Goal: Information Seeking & Learning: Learn about a topic

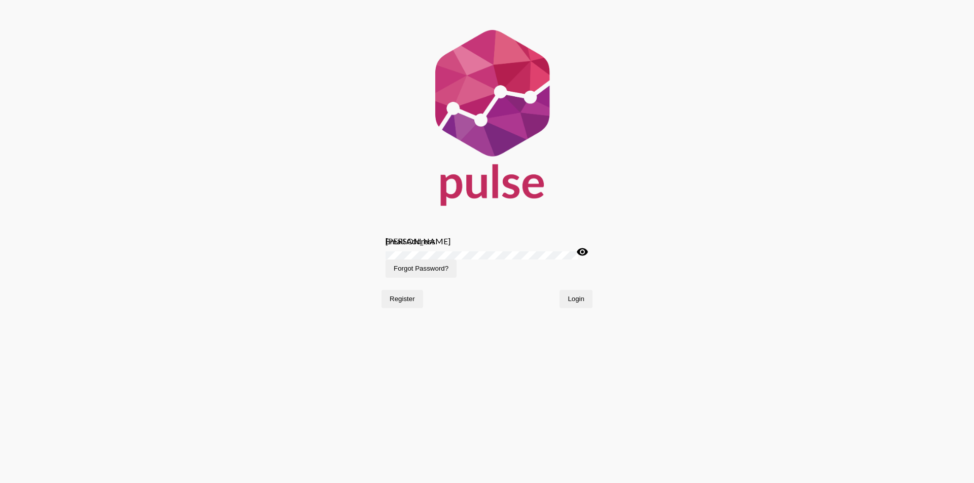
click at [576, 308] on button "Login" at bounding box center [576, 299] width 33 height 18
click at [441, 246] on input "[PERSON_NAME]" at bounding box center [487, 241] width 203 height 10
click at [436, 246] on input "[PERSON_NAME]" at bounding box center [487, 241] width 203 height 10
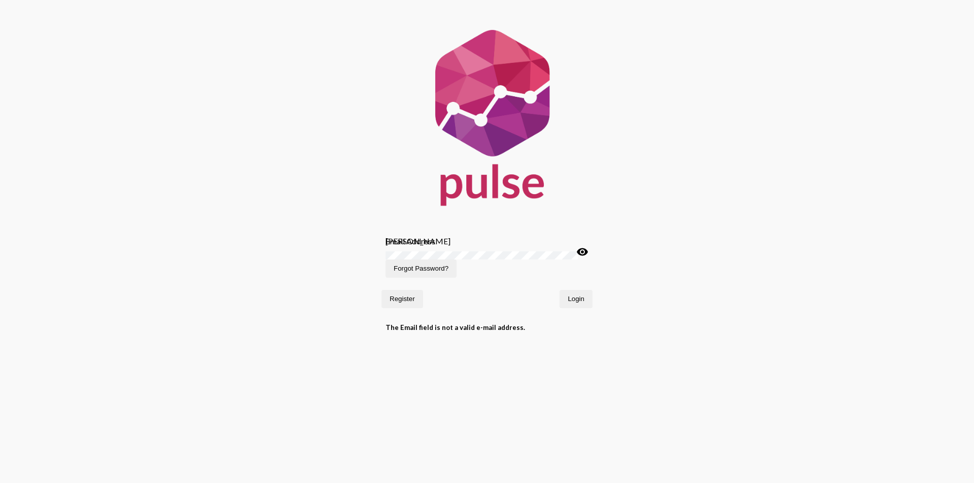
click at [424, 246] on input "[PERSON_NAME]" at bounding box center [487, 241] width 203 height 10
drag, startPoint x: 424, startPoint y: 250, endPoint x: 282, endPoint y: 253, distance: 142.6
click at [279, 253] on div "[PERSON_NAME] Email Address Password visibility Forgot Password? Register Login…" at bounding box center [487, 182] width 974 height 364
type input "[EMAIL_ADDRESS][DOMAIN_NAME]"
click at [560, 290] on button "Login" at bounding box center [576, 299] width 33 height 18
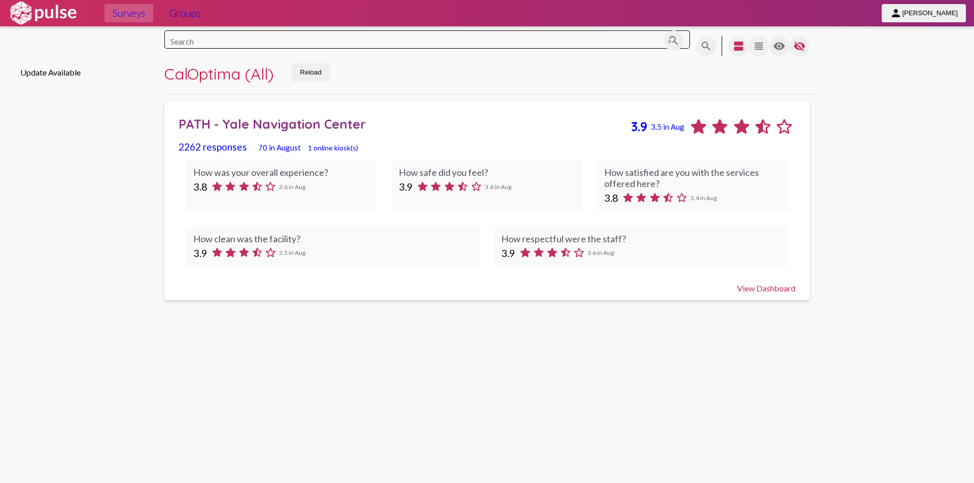
click at [524, 148] on div "2262 responses 70 in [DATE] online kiosk(s)" at bounding box center [487, 147] width 616 height 12
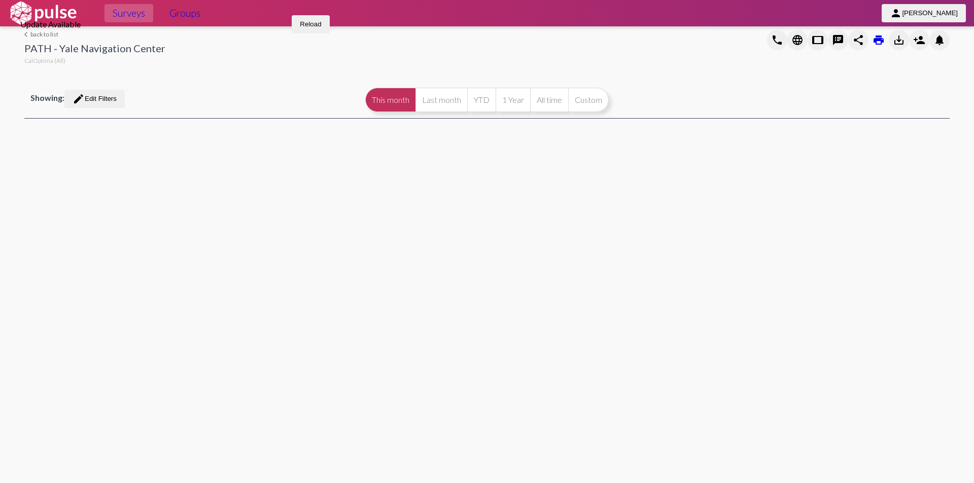
select select
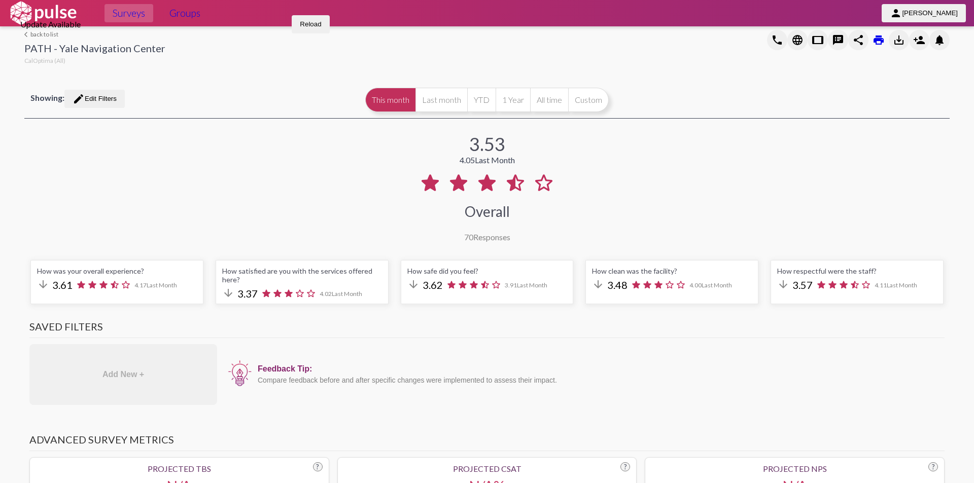
select select "All"
click at [794, 333] on h3 "Saved Filters" at bounding box center [486, 330] width 915 height 18
click at [479, 119] on mat-divider at bounding box center [486, 118] width 925 height 1
click at [771, 293] on div "How respectful were the staff? arrow_downward 3.57 4.11 Last Month" at bounding box center [857, 282] width 173 height 44
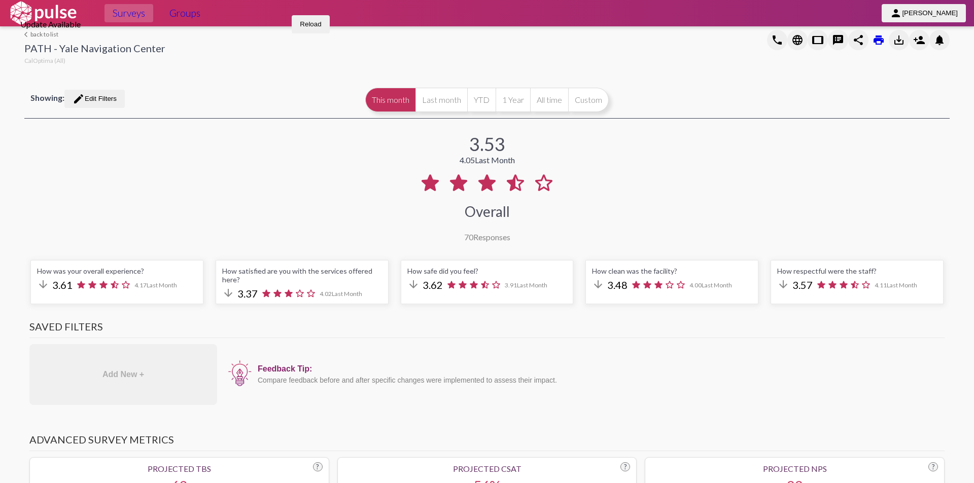
click at [321, 28] on span "Reload" at bounding box center [310, 24] width 21 height 8
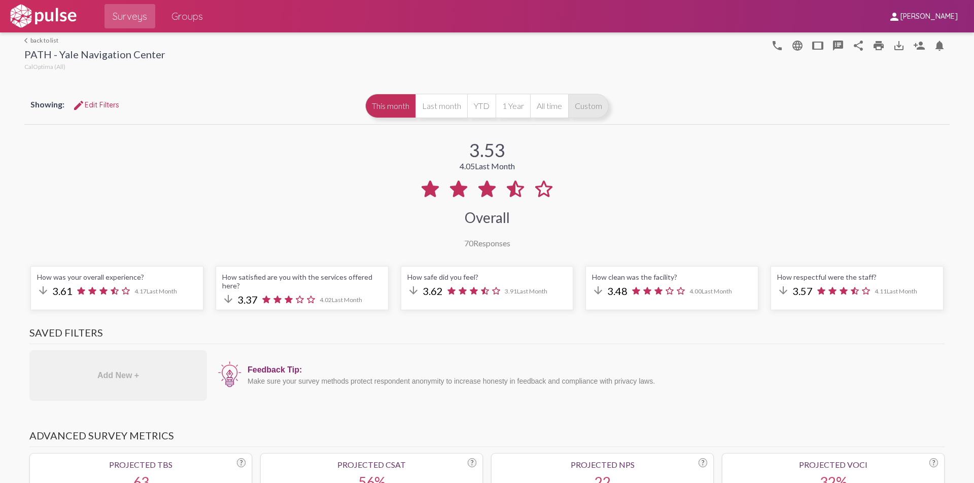
click at [591, 106] on button "Custom" at bounding box center [588, 106] width 41 height 24
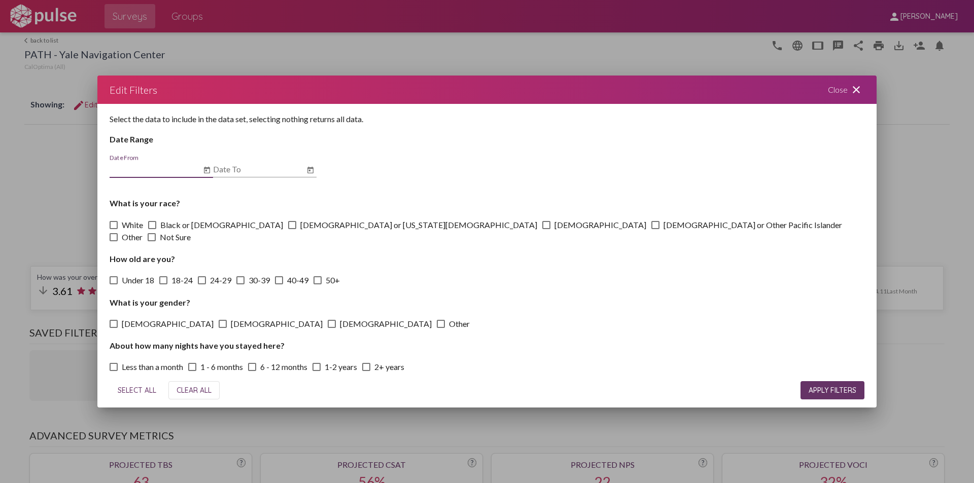
click at [143, 174] on input "Date From" at bounding box center [155, 169] width 91 height 9
click at [210, 174] on icon "Open calendar" at bounding box center [207, 170] width 6 height 7
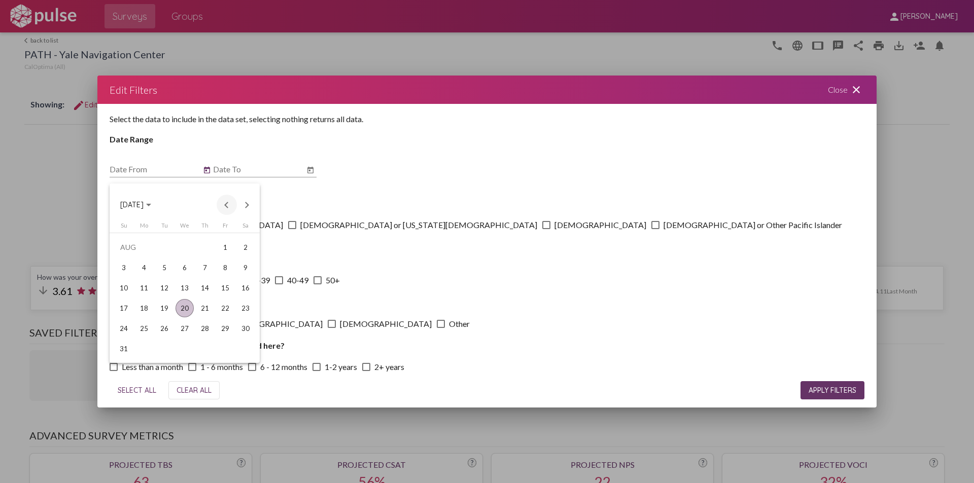
click at [228, 205] on button "Previous month" at bounding box center [227, 205] width 20 height 20
click at [129, 201] on span "JUL 2025" at bounding box center [131, 205] width 23 height 9
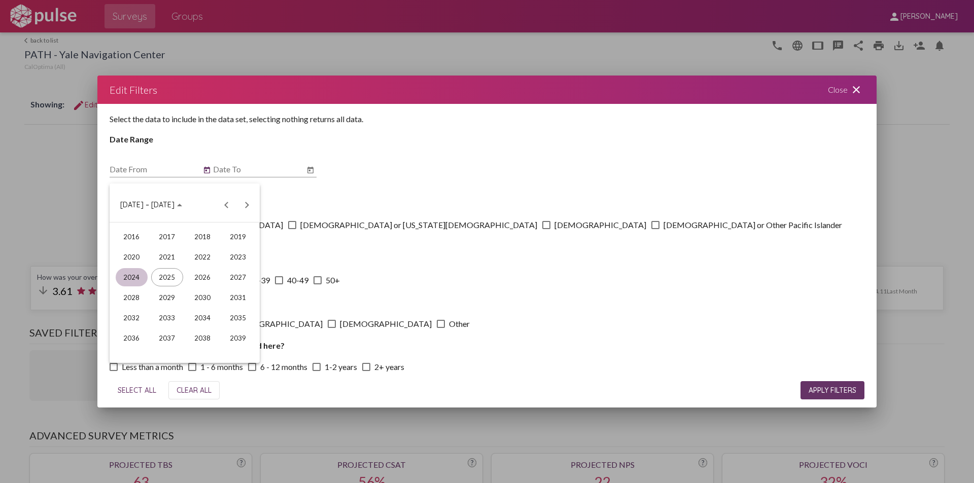
click at [136, 282] on div "2024" at bounding box center [132, 277] width 32 height 18
click at [169, 301] on div "OCT" at bounding box center [167, 298] width 32 height 18
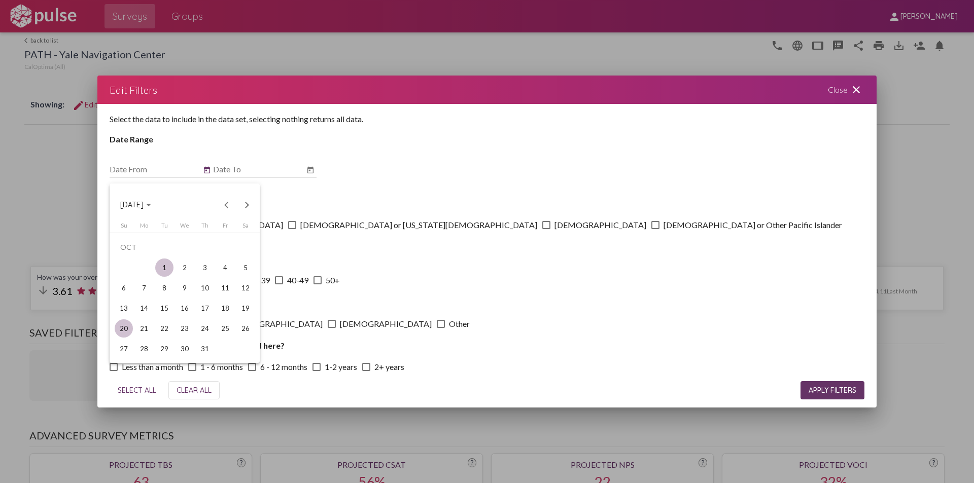
click at [171, 268] on div "1" at bounding box center [164, 268] width 18 height 18
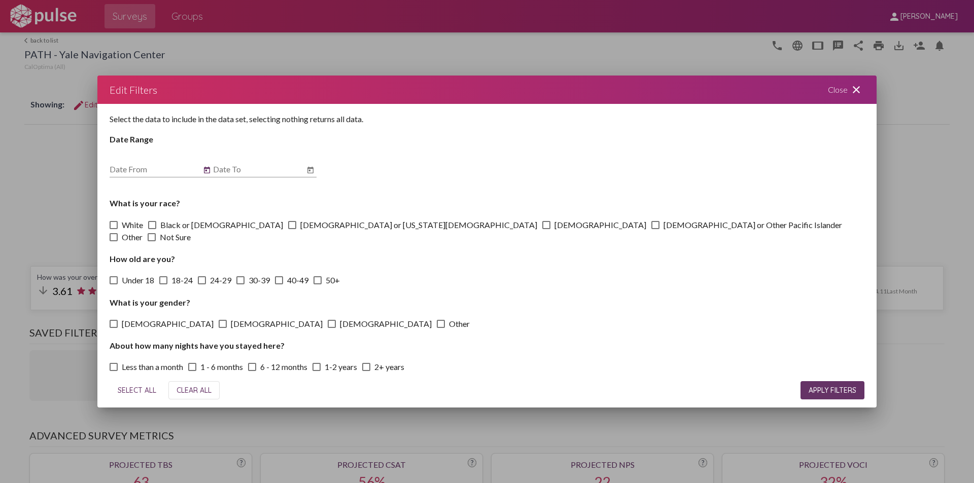
type input "10/1/2024"
click at [281, 174] on input "Date To" at bounding box center [258, 169] width 91 height 9
click at [309, 174] on icon "Open calendar" at bounding box center [310, 170] width 6 height 7
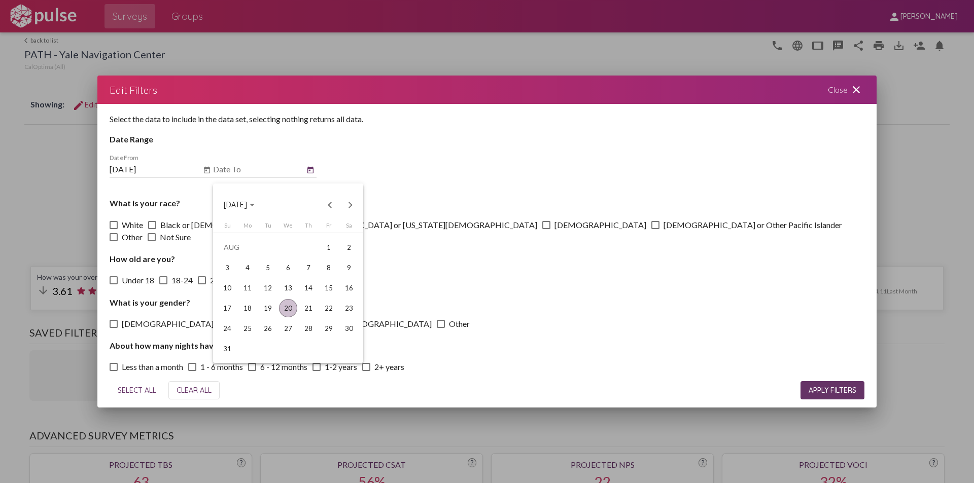
click at [263, 207] on button "AUG 2025" at bounding box center [239, 205] width 47 height 20
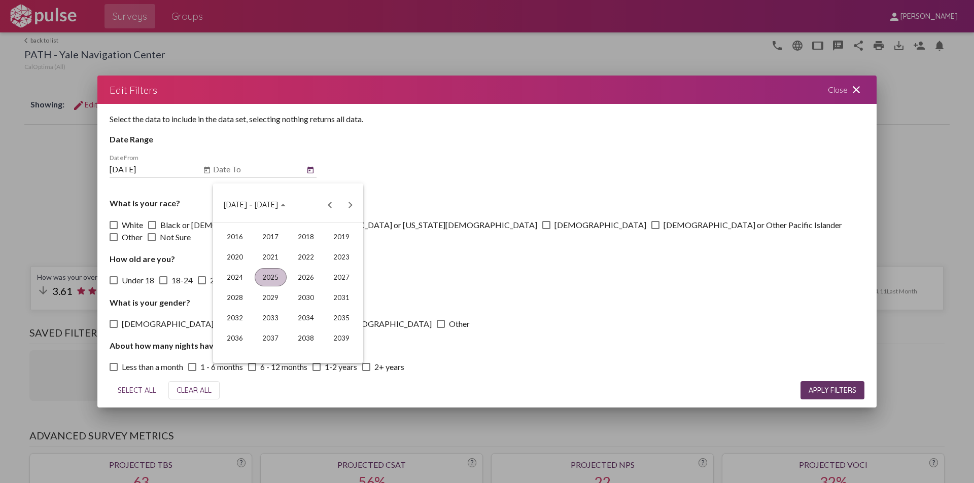
click at [270, 276] on div "2025" at bounding box center [271, 277] width 32 height 18
click at [237, 298] on div "SEP" at bounding box center [235, 298] width 32 height 18
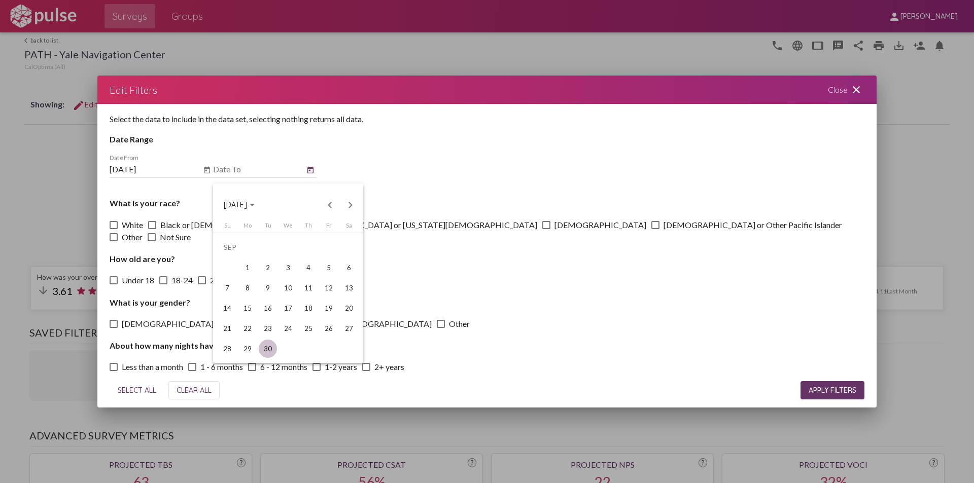
click at [266, 350] on div "30" at bounding box center [268, 349] width 18 height 18
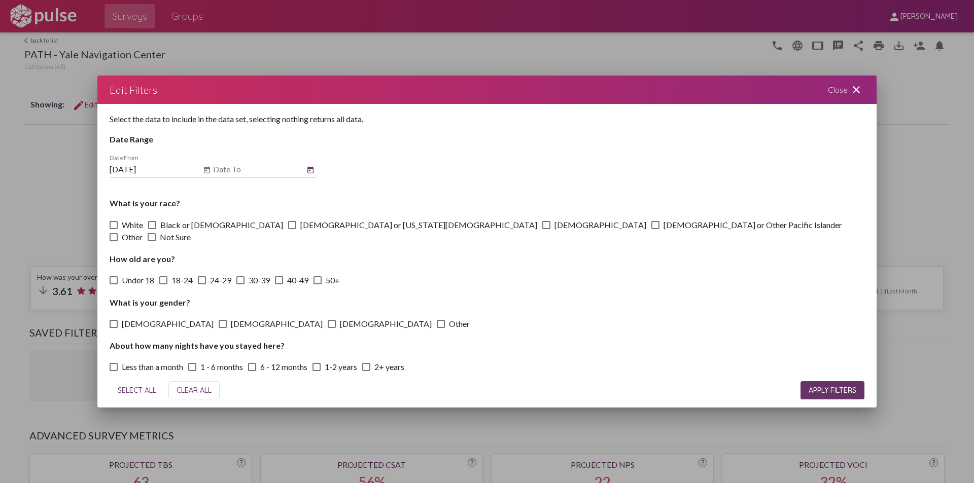
type input "9/30/2025"
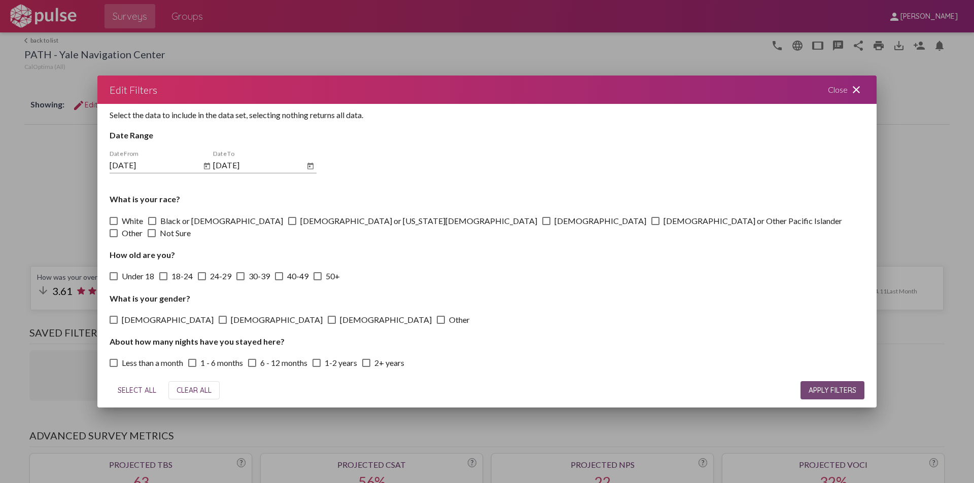
click at [825, 386] on span "APPLY FILTERS" at bounding box center [833, 390] width 48 height 9
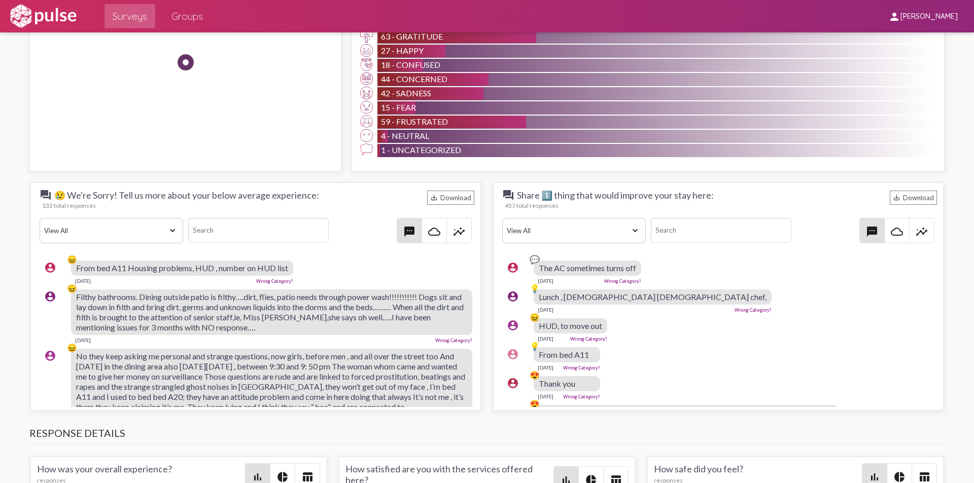
scroll to position [1071, 0]
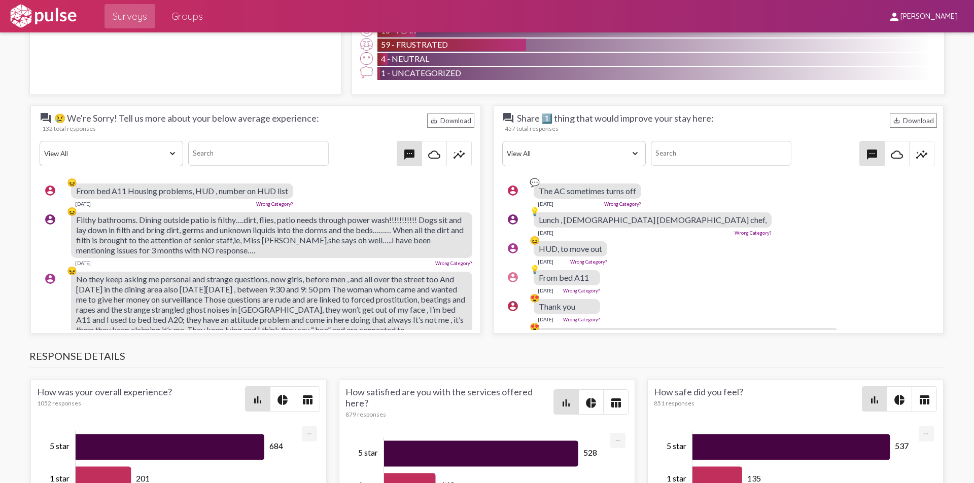
click at [620, 164] on select "View All Positive Neutral Negative Happy Meh Suggestions Angry Disgust Sadness …" at bounding box center [574, 153] width 144 height 25
click at [502, 141] on select "View All Positive Neutral Negative Happy Meh Suggestions Angry Disgust Sadness …" at bounding box center [574, 153] width 144 height 25
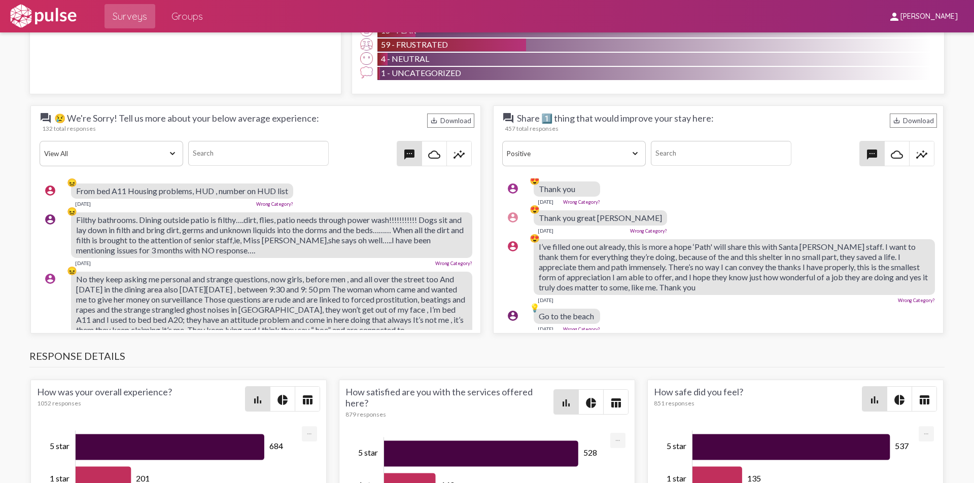
scroll to position [457, 0]
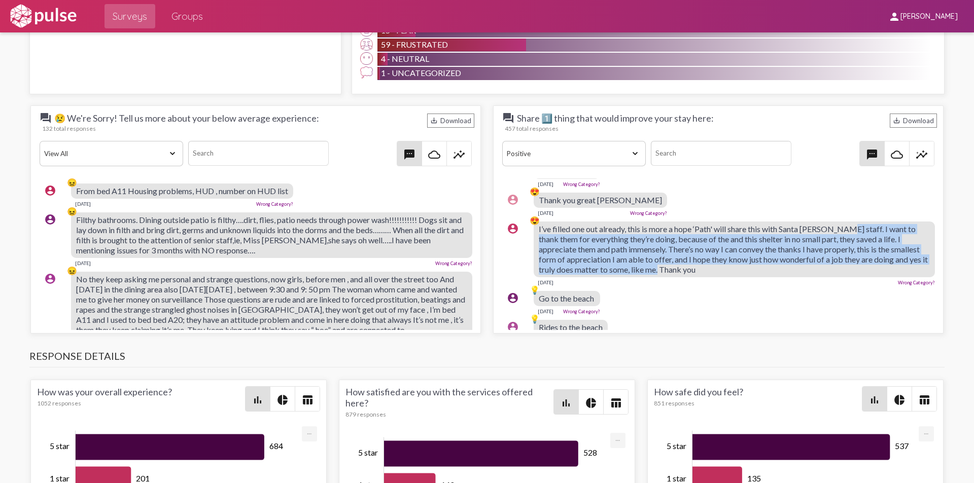
drag, startPoint x: 839, startPoint y: 218, endPoint x: 700, endPoint y: 262, distance: 145.5
click at [700, 262] on div "I’ve filled one out already, this is more a hope ‘Path' will share this with Sa…" at bounding box center [734, 250] width 401 height 56
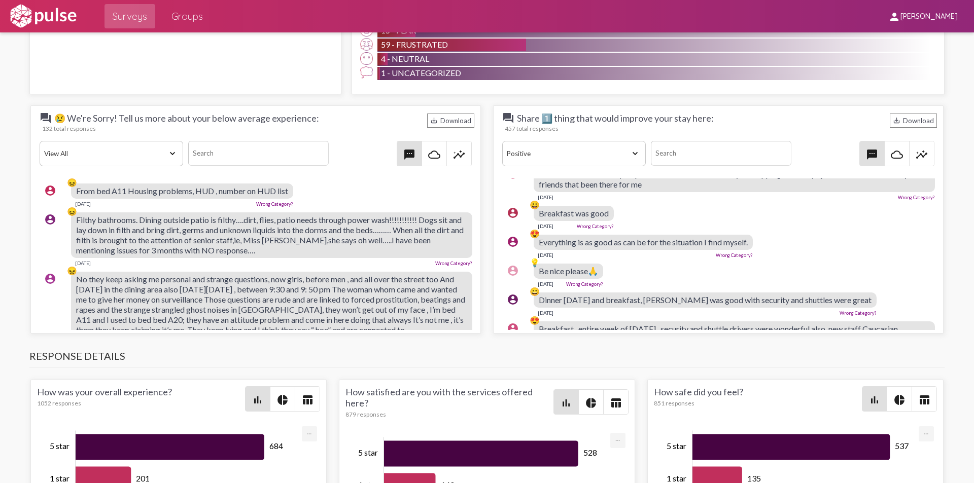
scroll to position [862, 0]
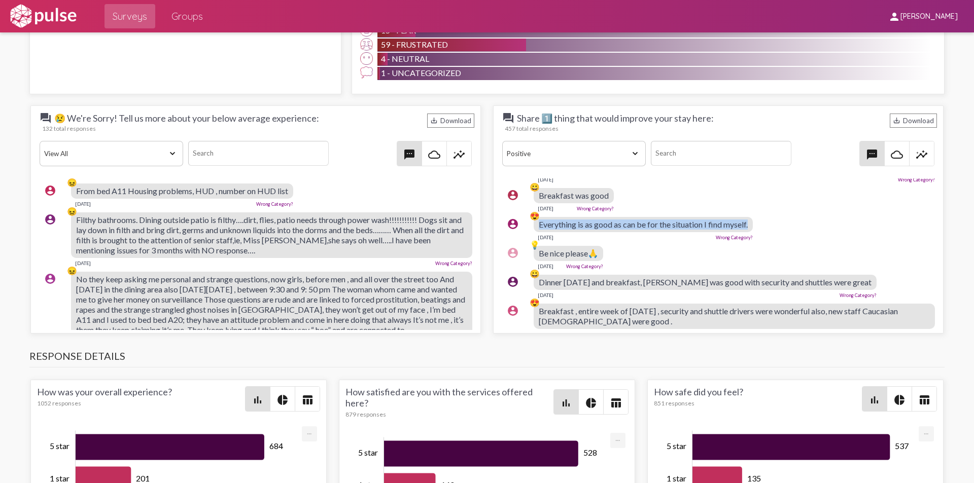
drag, startPoint x: 749, startPoint y: 196, endPoint x: 532, endPoint y: 194, distance: 217.1
click at [532, 213] on div "account_circle 😍 Everything is as good as can be for the situation I find mysel…" at bounding box center [720, 229] width 437 height 32
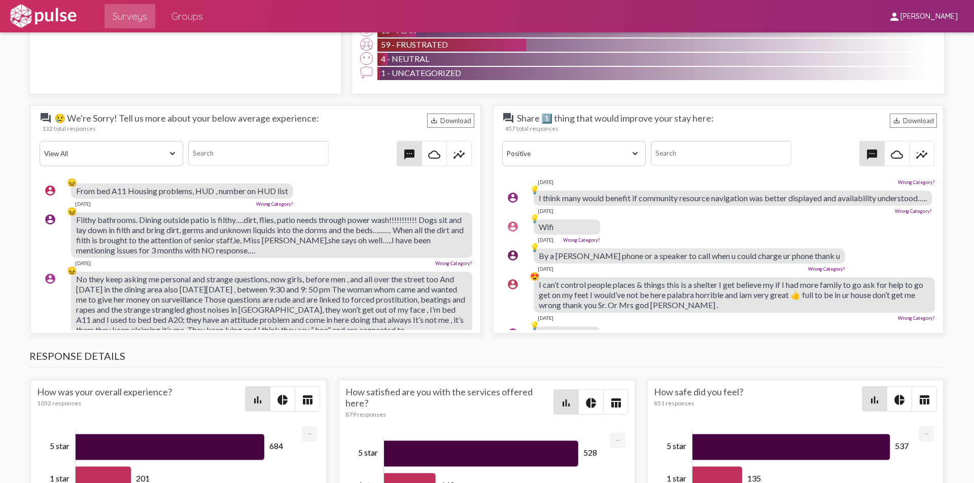
scroll to position [1065, 0]
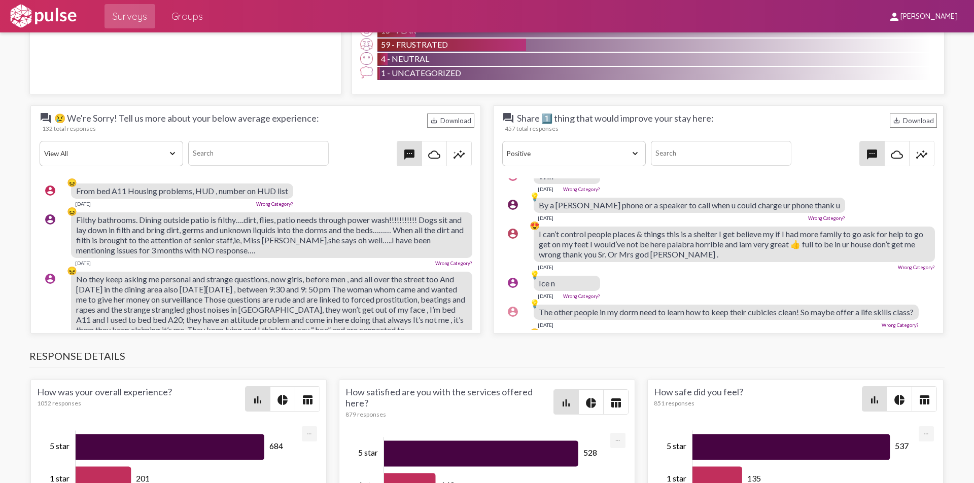
click at [873, 271] on div "account_circle 💡 Ice n Jun 23, 2025 Wrong Category?" at bounding box center [720, 287] width 437 height 32
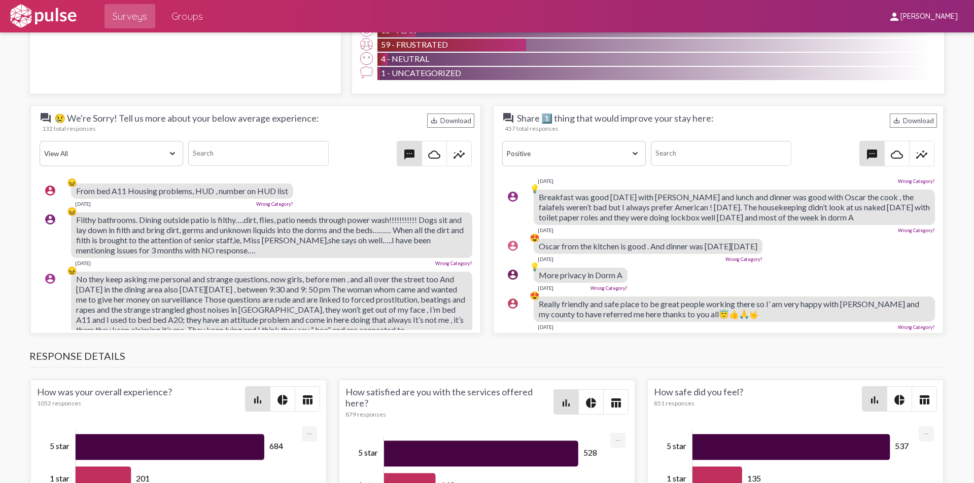
scroll to position [3066, 0]
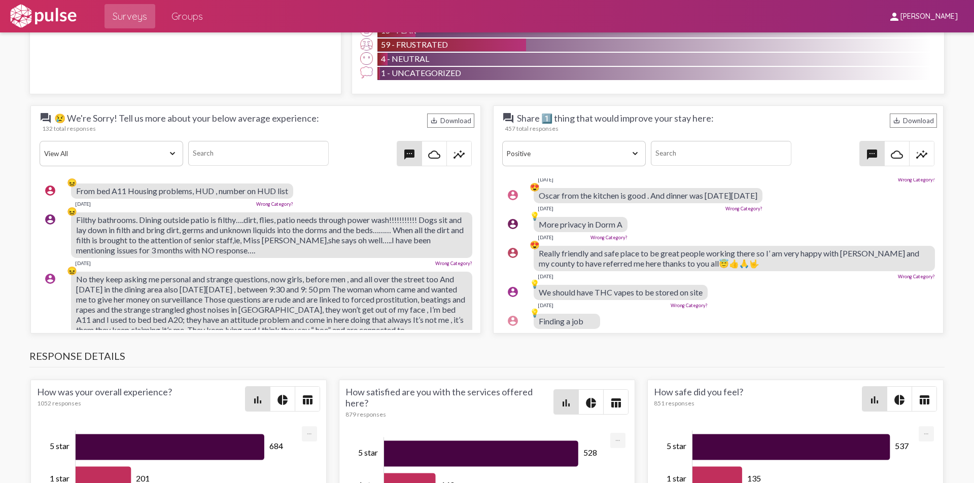
drag, startPoint x: 533, startPoint y: 253, endPoint x: 688, endPoint y: 258, distance: 154.8
click at [533, 253] on div "😍" at bounding box center [535, 256] width 10 height 33
drag, startPoint x: 688, startPoint y: 258, endPoint x: 736, endPoint y: 269, distance: 49.0
click at [736, 269] on div "account_circle 😍 Really friendly and safe place to be great people working ther…" at bounding box center [720, 262] width 437 height 43
copy div "😍 Really friendly and safe place to be great people working there so I’ am very…"
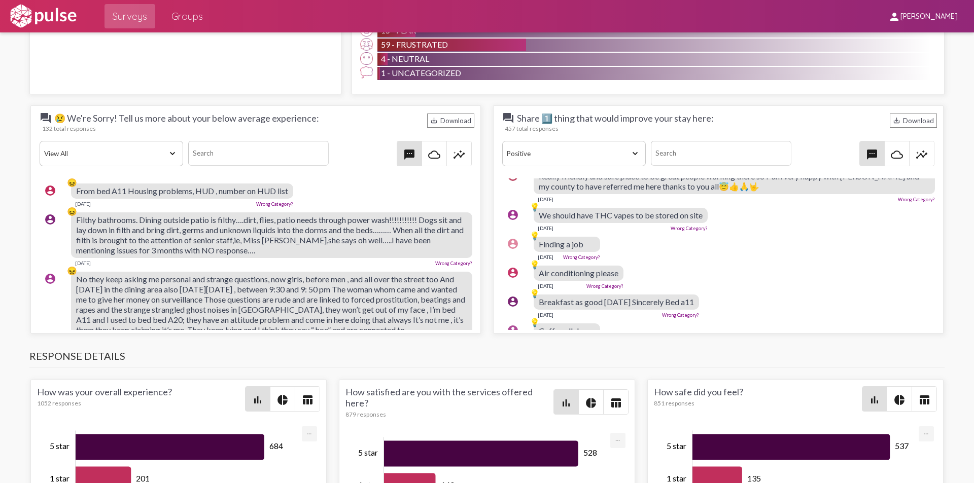
scroll to position [3167, 0]
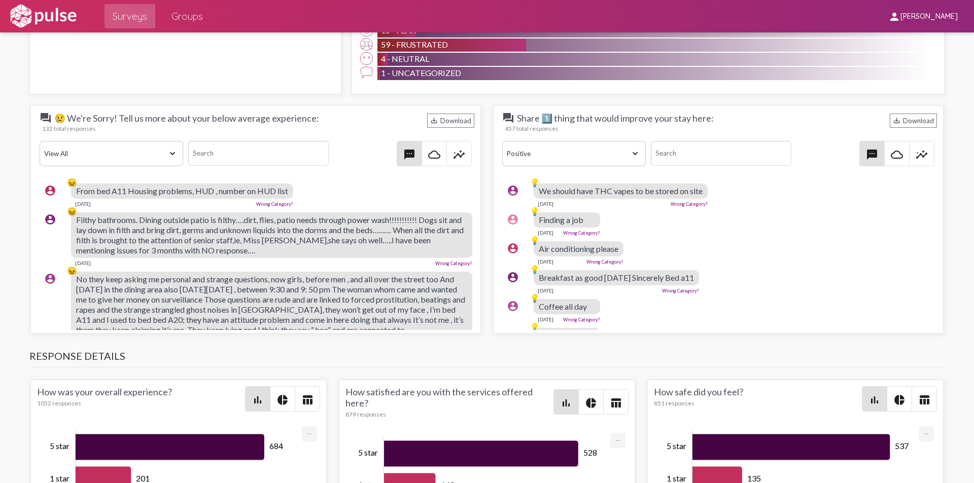
click at [612, 201] on div "Mar 15, 2025 Wrong Category?" at bounding box center [621, 203] width 174 height 8
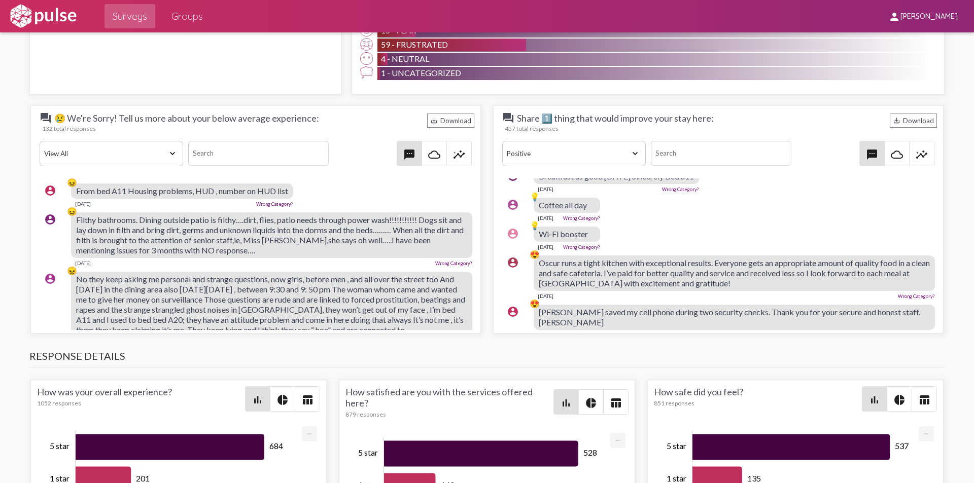
scroll to position [3319, 0]
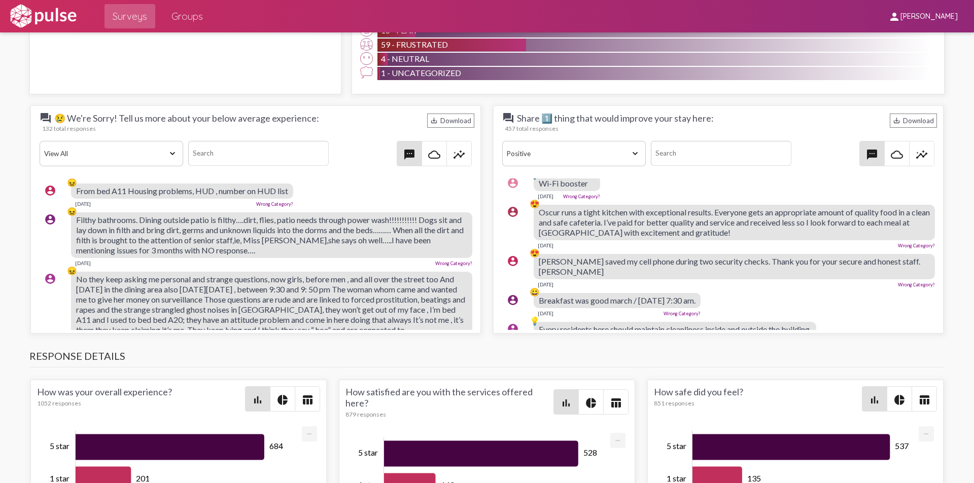
drag, startPoint x: 690, startPoint y: 232, endPoint x: 560, endPoint y: 212, distance: 132.0
click at [560, 212] on div "Oscur runs a tight kitchen with exceptional results. Everyone gets an appropria…" at bounding box center [734, 223] width 401 height 36
copy span "runs a tight kitchen with exceptional results. Everyone gets an appropriate amo…"
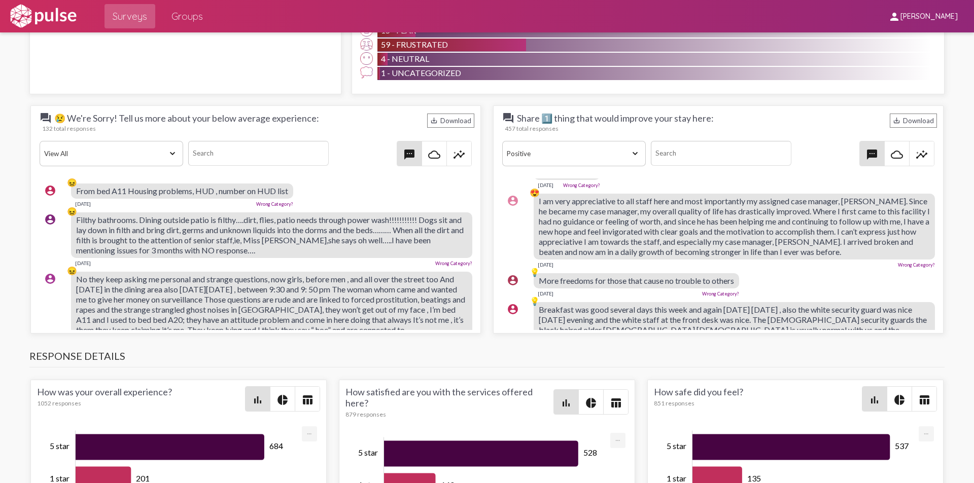
scroll to position [3890, 0]
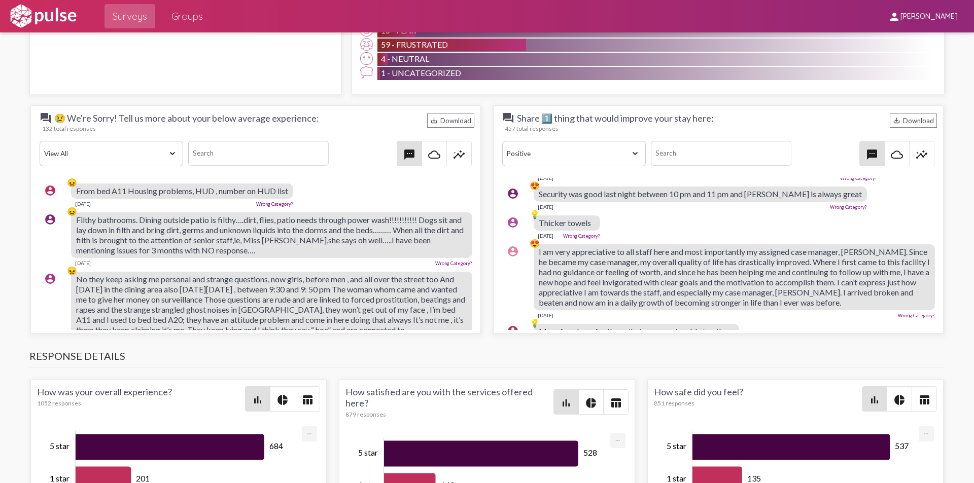
drag, startPoint x: 535, startPoint y: 232, endPoint x: 825, endPoint y: 266, distance: 291.6
click at [825, 266] on div "account_circle 😍 I am very appreciative to all staff here and most importantly …" at bounding box center [720, 281] width 437 height 83
drag, startPoint x: 826, startPoint y: 271, endPoint x: 755, endPoint y: 262, distance: 71.5
click at [755, 262] on span "I am very appreciative to all staff here and most importantly my assigned case …" at bounding box center [734, 277] width 391 height 60
click at [614, 259] on span "I am very appreciative to all staff here and most importantly my assigned case …" at bounding box center [734, 277] width 391 height 60
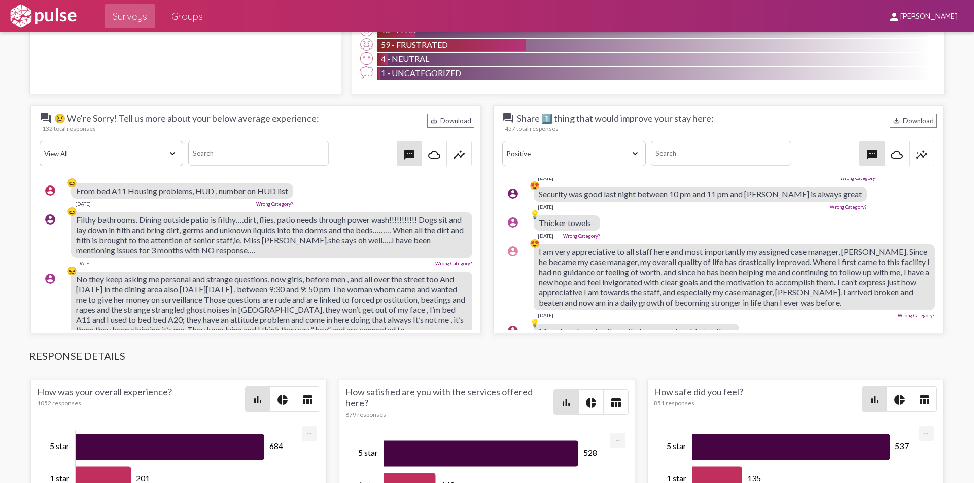
drag, startPoint x: 890, startPoint y: 281, endPoint x: 536, endPoint y: 234, distance: 357.2
click at [536, 240] on div "account_circle 😍 I am very appreciative to all staff here and most importantly …" at bounding box center [720, 281] width 437 height 83
copy div "😍 I am very appreciative to all staff here and most importantly my assigned cas…"
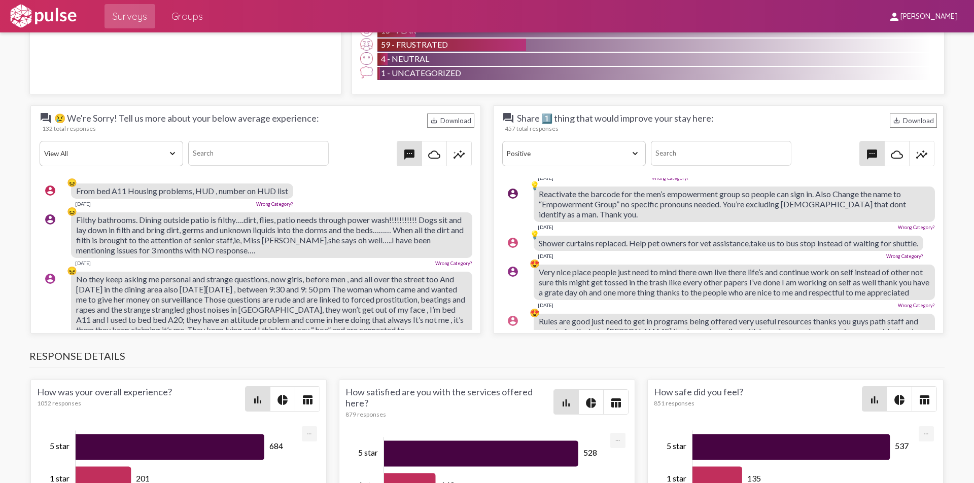
scroll to position [4347, 0]
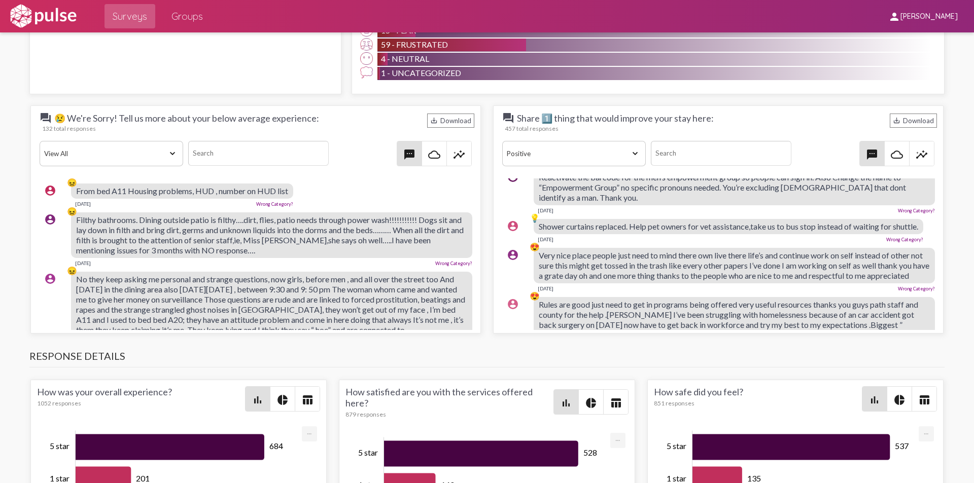
click at [653, 262] on div "Very nice place people just need to mind there own live there life’s and contin…" at bounding box center [734, 266] width 401 height 36
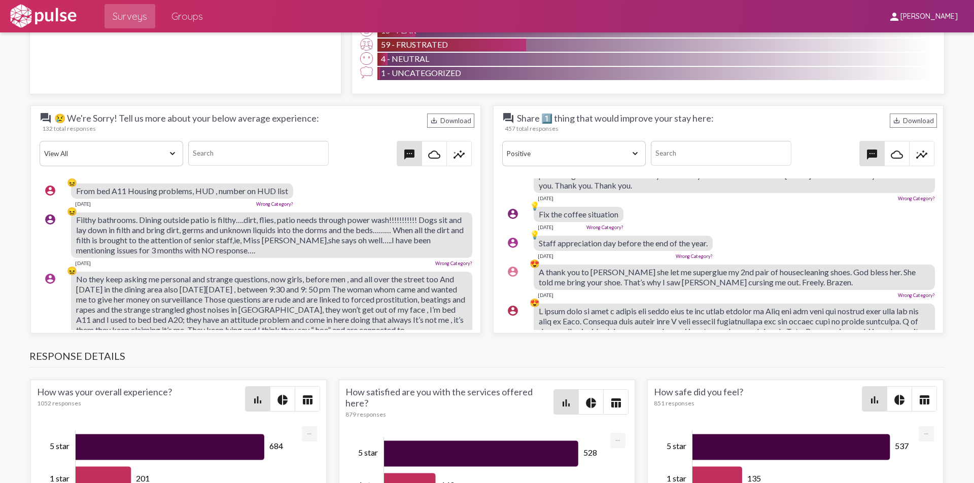
scroll to position [4938, 0]
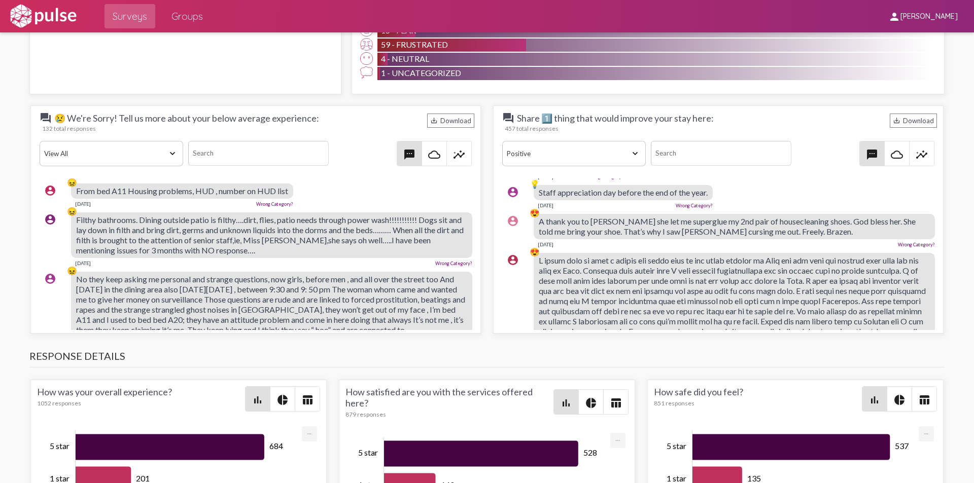
click at [683, 239] on div "Dec 26, 2024 Wrong Category?" at bounding box center [734, 243] width 401 height 8
click at [689, 239] on div "Dec 26, 2024 Wrong Category?" at bounding box center [734, 243] width 401 height 8
click at [700, 239] on div "Dec 26, 2024 Wrong Category?" at bounding box center [734, 243] width 401 height 8
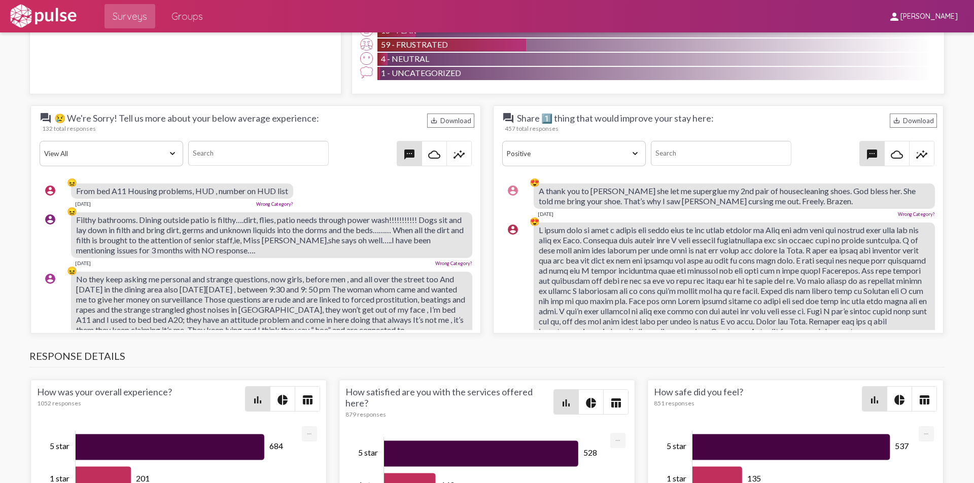
scroll to position [4986, 0]
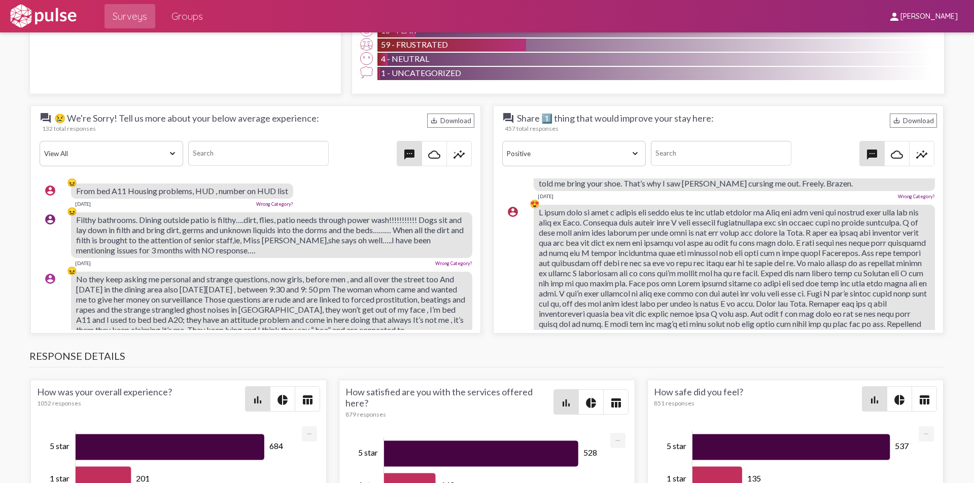
click at [881, 302] on div at bounding box center [734, 273] width 401 height 137
click at [880, 300] on div at bounding box center [734, 273] width 401 height 137
drag, startPoint x: 740, startPoint y: 305, endPoint x: 730, endPoint y: 302, distance: 10.6
click at [740, 304] on span at bounding box center [733, 272] width 388 height 131
drag, startPoint x: 730, startPoint y: 302, endPoint x: 585, endPoint y: 220, distance: 166.1
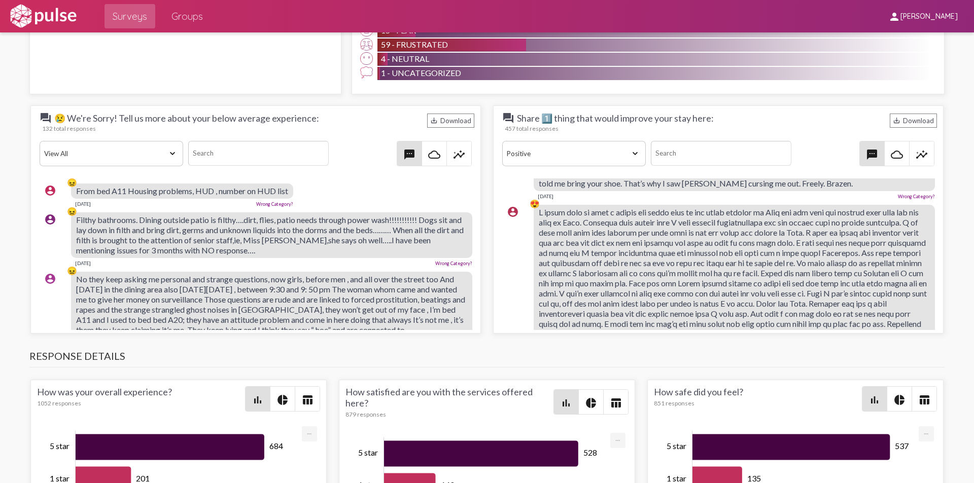
click at [594, 232] on span at bounding box center [733, 272] width 388 height 131
drag, startPoint x: 566, startPoint y: 192, endPoint x: 553, endPoint y: 195, distance: 12.9
click at [553, 207] on span at bounding box center [733, 272] width 388 height 131
click at [535, 199] on div "😍" at bounding box center [535, 271] width 10 height 145
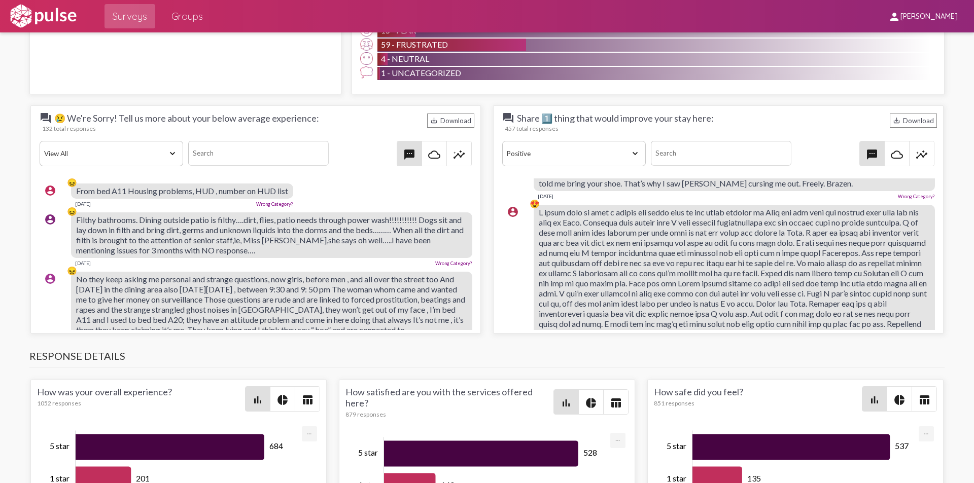
scroll to position [4985, 0]
drag, startPoint x: 611, startPoint y: 207, endPoint x: 876, endPoint y: 235, distance: 266.3
click at [876, 235] on span at bounding box center [733, 274] width 388 height 131
click at [585, 236] on span at bounding box center [733, 274] width 388 height 131
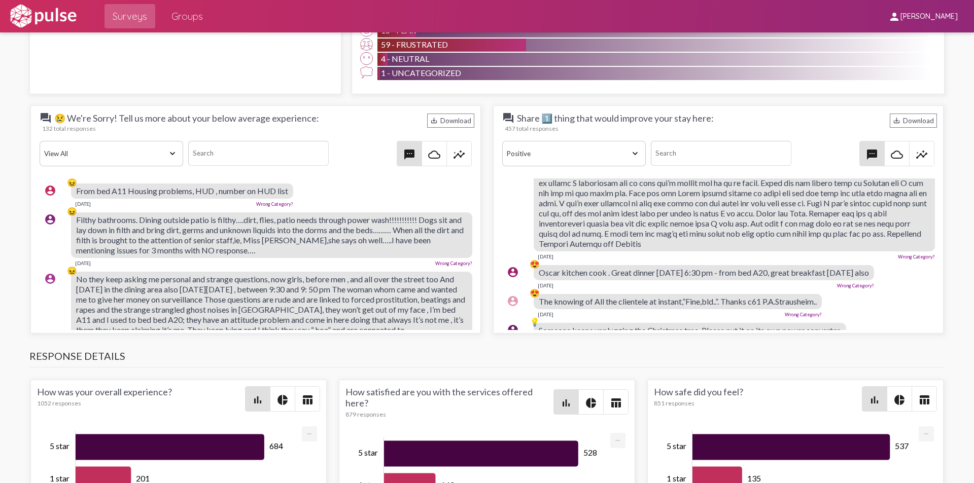
scroll to position [5070, 0]
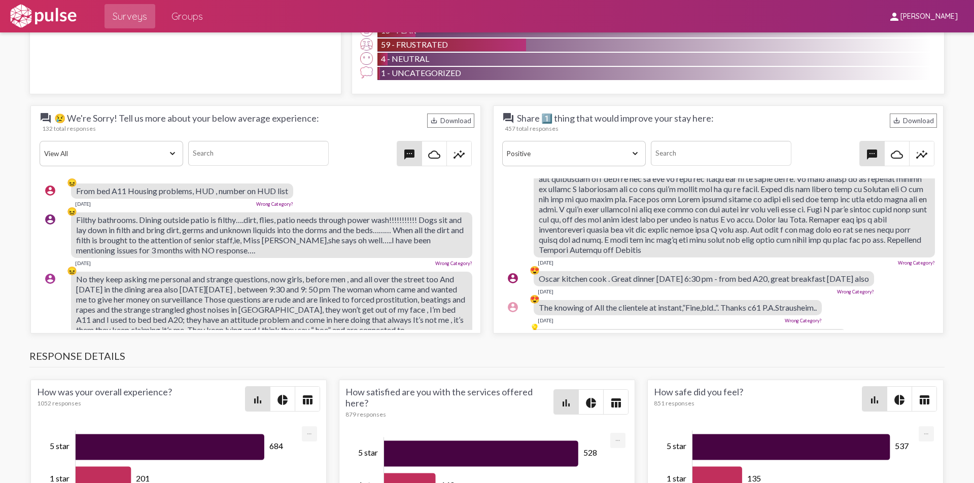
drag, startPoint x: 534, startPoint y: 184, endPoint x: 741, endPoint y: 220, distance: 210.0
click at [741, 220] on div "account_circle 😍 Dec 25, 2024 Wrong Category?" at bounding box center [720, 193] width 437 height 154
copy div "😍 I would like to take a moment and thank each of the staff members at Yale for…"
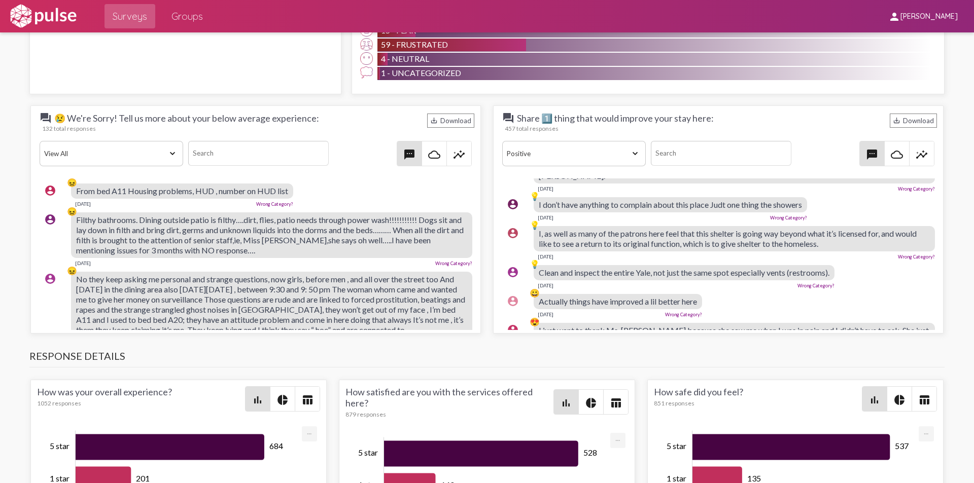
scroll to position [5334, 0]
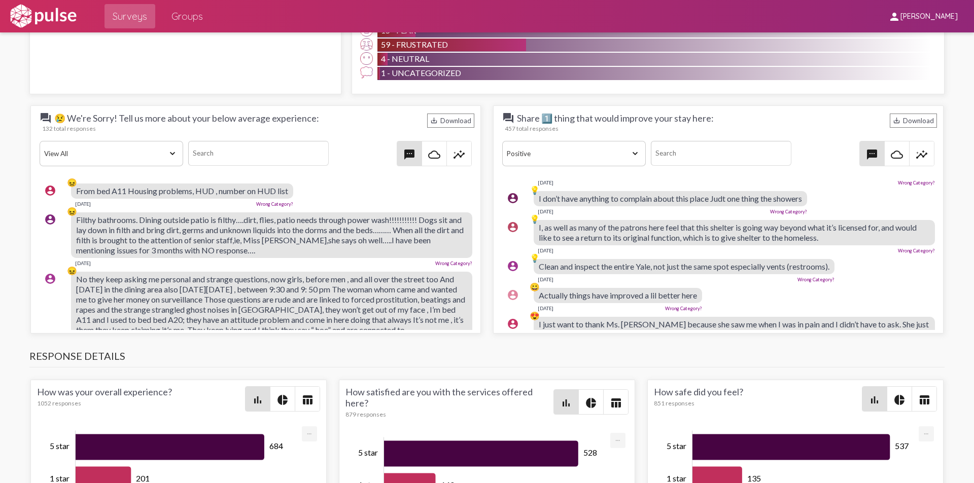
click at [645, 317] on div "I just want to thank Ms. Kimberly because she saw me when I was in pain and I d…" at bounding box center [734, 340] width 401 height 46
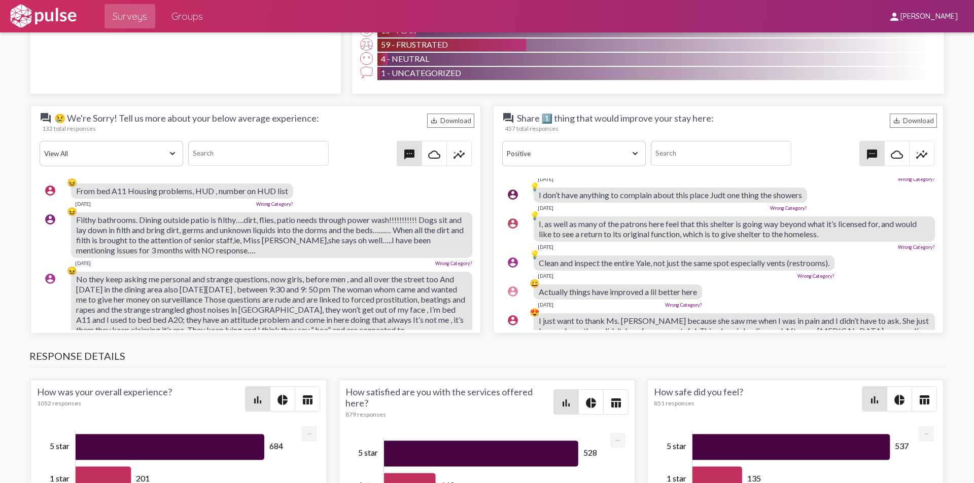
drag, startPoint x: 593, startPoint y: 314, endPoint x: 536, endPoint y: 279, distance: 66.3
click at [536, 309] on div "account_circle 😍 I just want to thank Ms. Kimberly because she saw me when I wa…" at bounding box center [720, 340] width 437 height 63
copy div "😍 I just want to thank Ms. Kimberly because she saw me when I was in pain and I…"
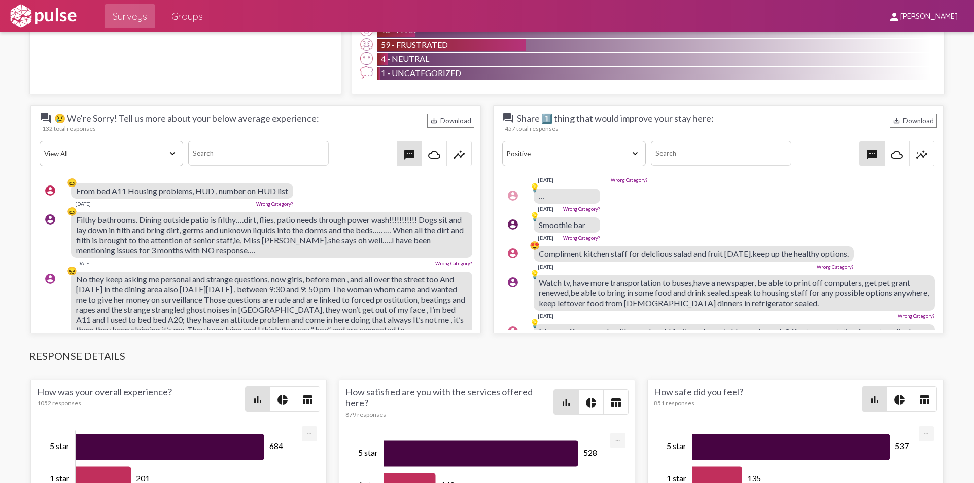
scroll to position [6504, 0]
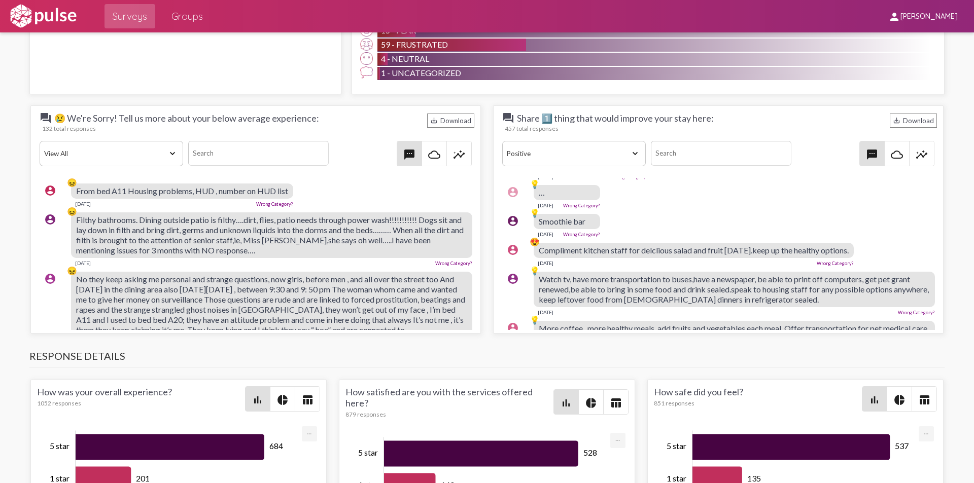
click at [846, 243] on div "Compliment kitchen staff for delclious salad and fruit today.keep up the health…" at bounding box center [694, 250] width 320 height 15
drag, startPoint x: 846, startPoint y: 217, endPoint x: 558, endPoint y: 220, distance: 287.7
click at [558, 243] on div "Compliment kitchen staff for delclious salad and fruit today.keep up the health…" at bounding box center [694, 250] width 320 height 15
copy span "Compliment kitchen staff for delclious salad and fruit today.keep up the health…"
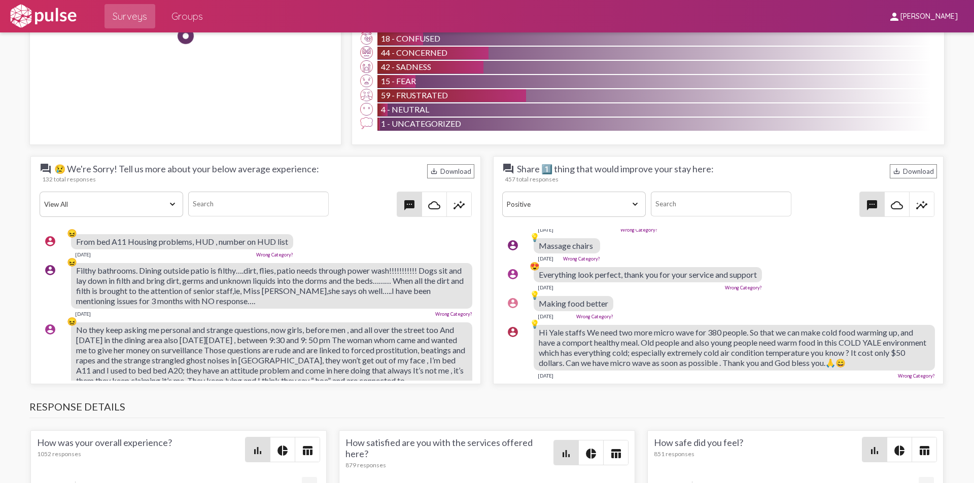
scroll to position [1071, 0]
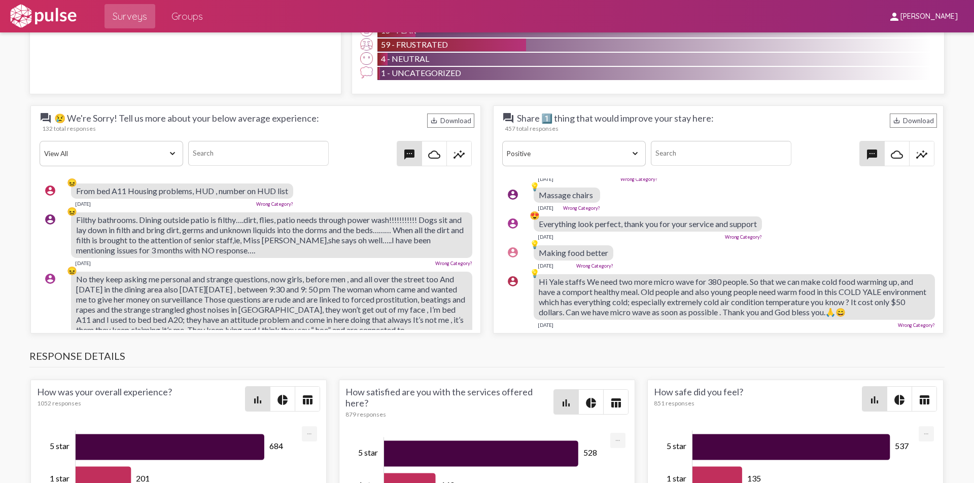
click at [627, 155] on select "View All Positive Neutral Negative Happy Meh Suggestions Angry Disgust Sadness …" at bounding box center [574, 153] width 144 height 25
click at [502, 141] on select "View All Positive Neutral Negative Happy Meh Suggestions Angry Disgust Sadness …" at bounding box center [574, 153] width 144 height 25
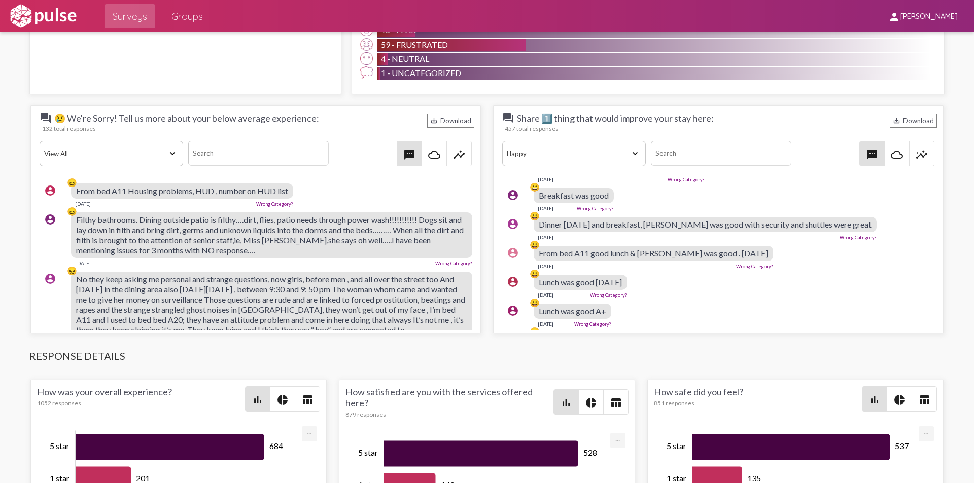
scroll to position [0, 0]
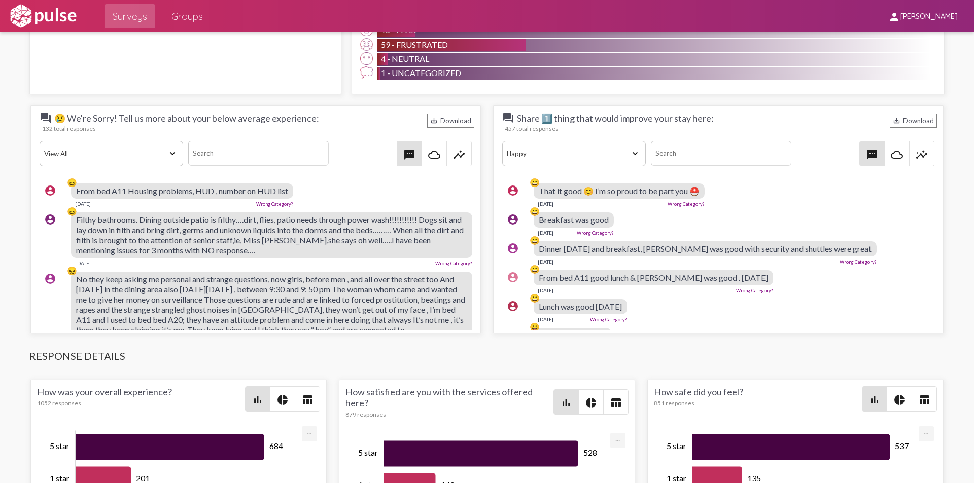
click at [606, 161] on select "View All Positive Neutral Negative Happy Meh Suggestions Angry Disgust Sadness …" at bounding box center [574, 153] width 144 height 25
click at [803, 128] on div "457 total responses" at bounding box center [721, 129] width 432 height 8
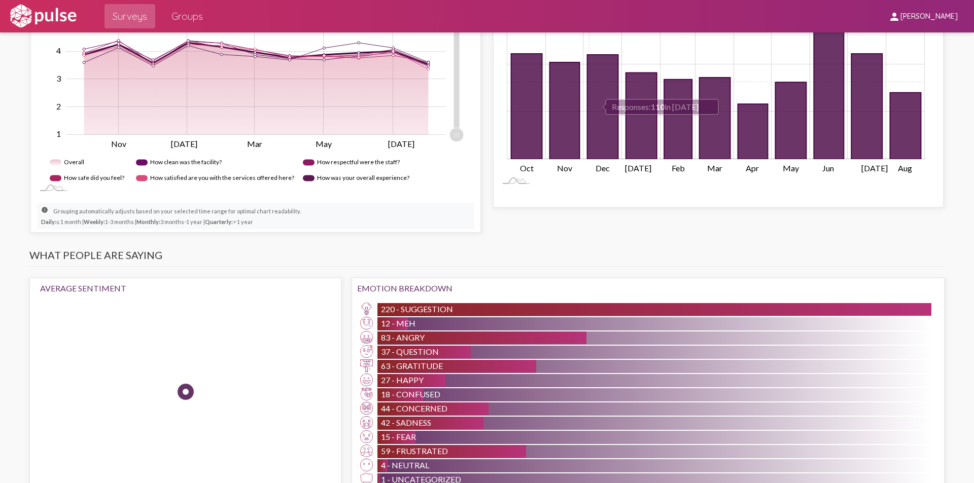
scroll to position [821, 0]
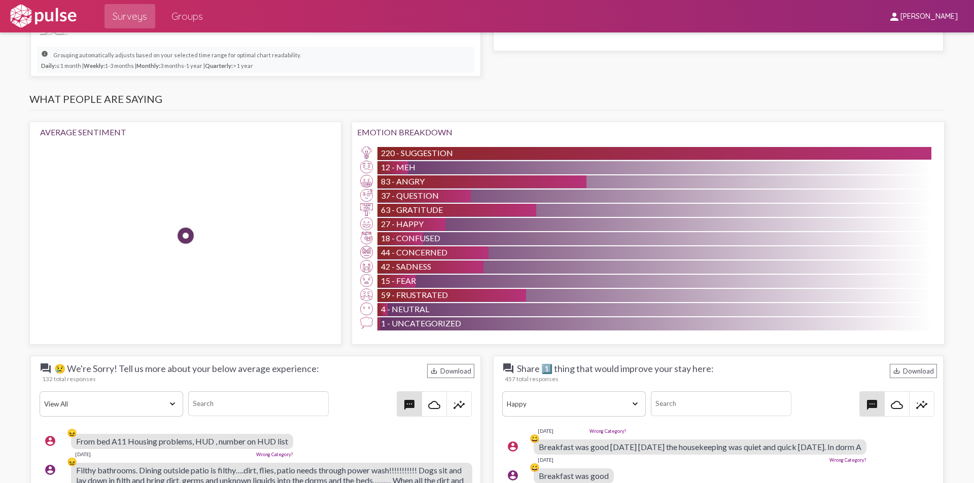
click at [453, 211] on div "63 - Gratitude" at bounding box center [456, 210] width 159 height 13
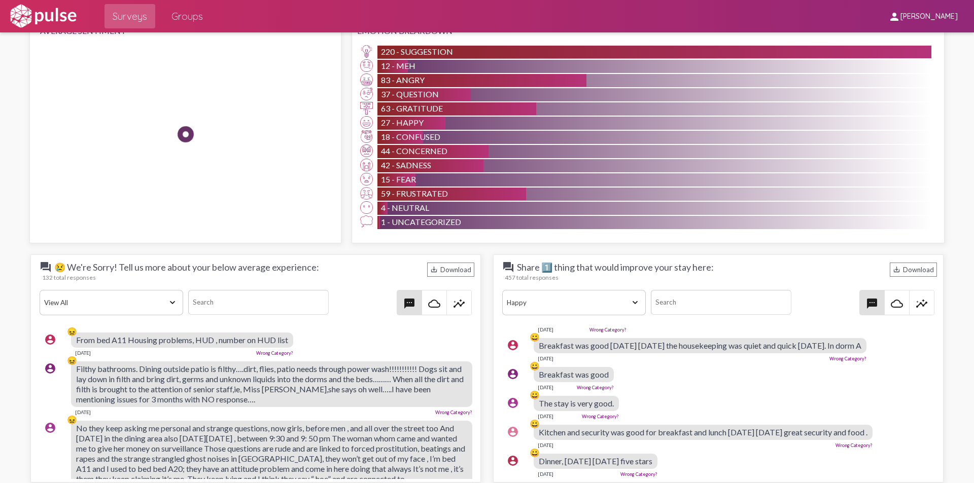
click at [596, 304] on select "View All Positive Neutral Negative Happy Meh Suggestions Angry Disgust Sadness …" at bounding box center [574, 302] width 144 height 25
select select "Gratitude"
click at [502, 290] on select "View All Positive Neutral Negative Happy Meh Suggestions Angry Disgust Sadness …" at bounding box center [574, 302] width 144 height 25
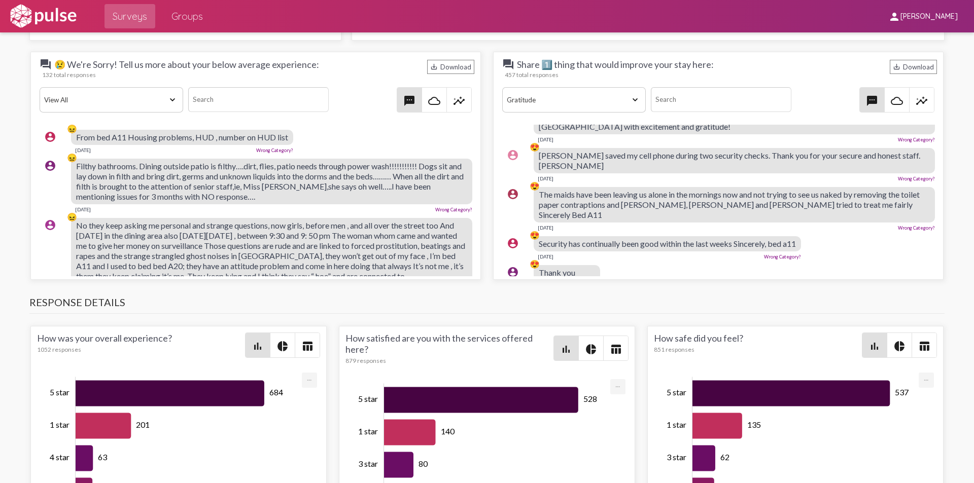
scroll to position [1405, 0]
